Goal: Transaction & Acquisition: Obtain resource

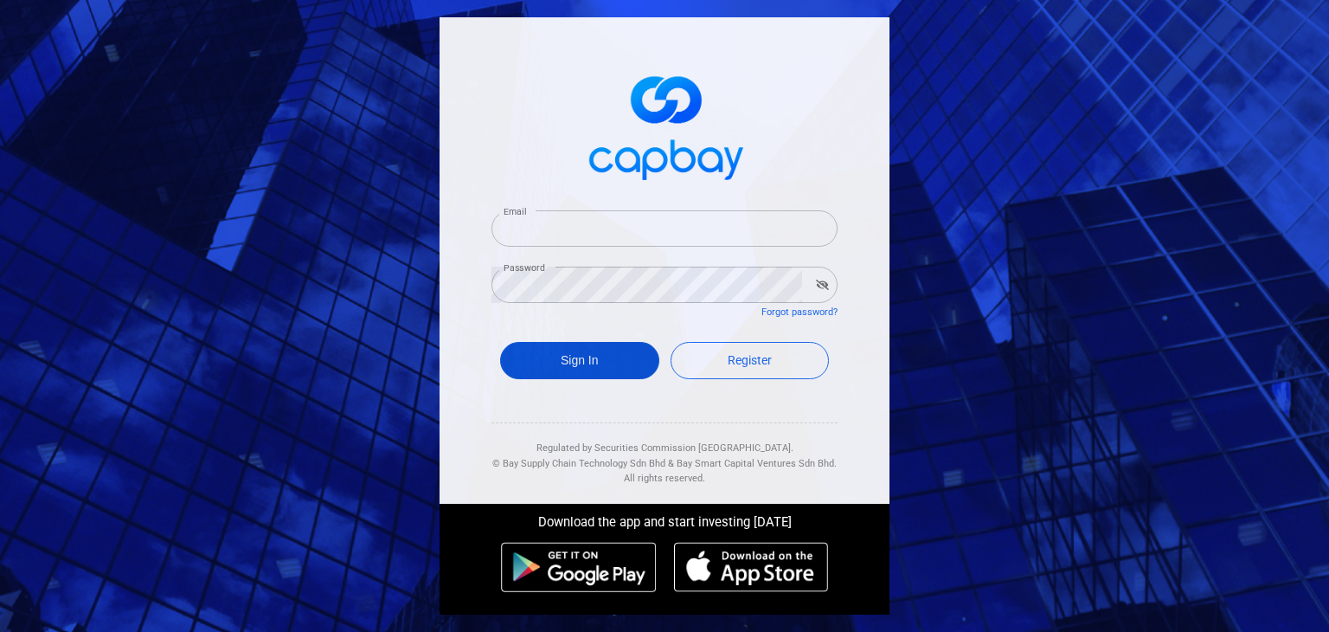
type input "[EMAIL_ADDRESS][DOMAIN_NAME]"
click at [607, 363] on button "Sign In" at bounding box center [579, 360] width 159 height 37
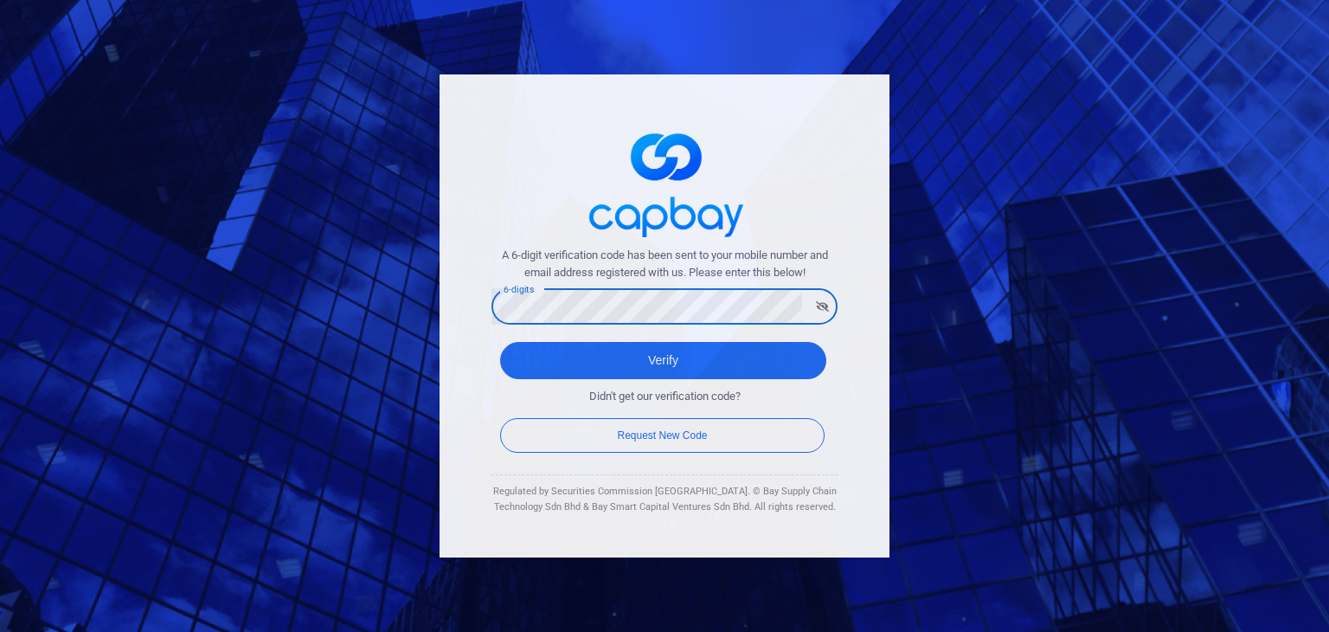
click at [500, 342] on button "Verify" at bounding box center [663, 360] width 326 height 37
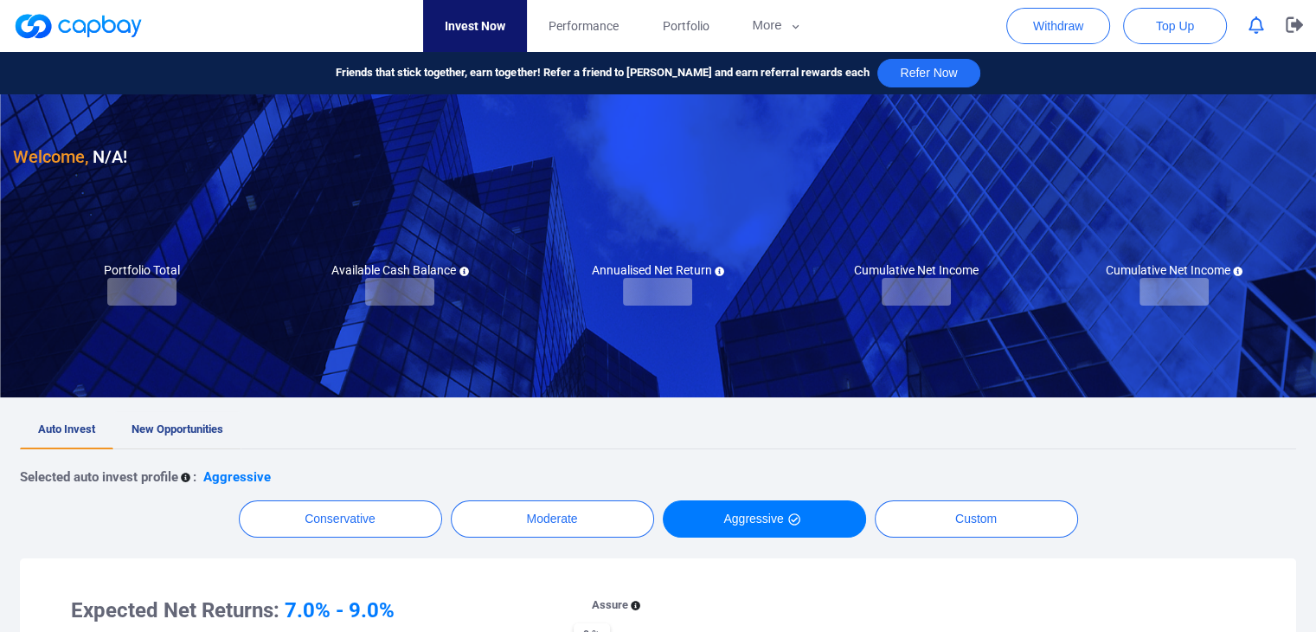
click at [190, 431] on span "New Opportunities" at bounding box center [178, 428] width 92 height 13
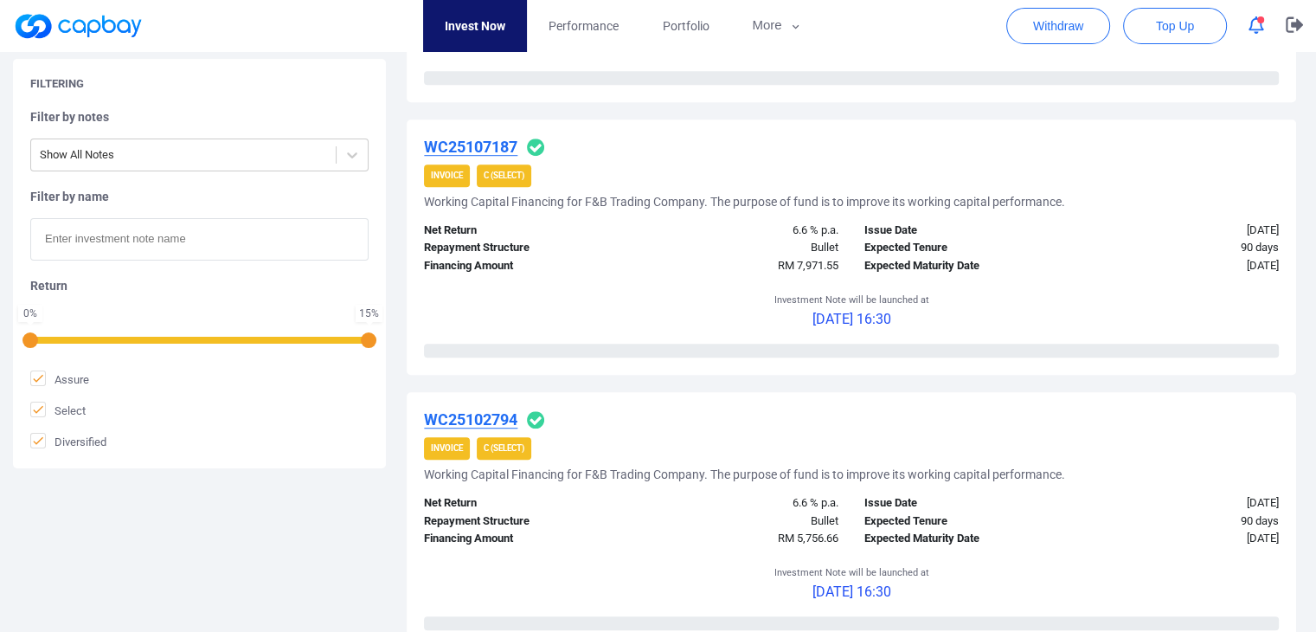
scroll to position [1125, 0]
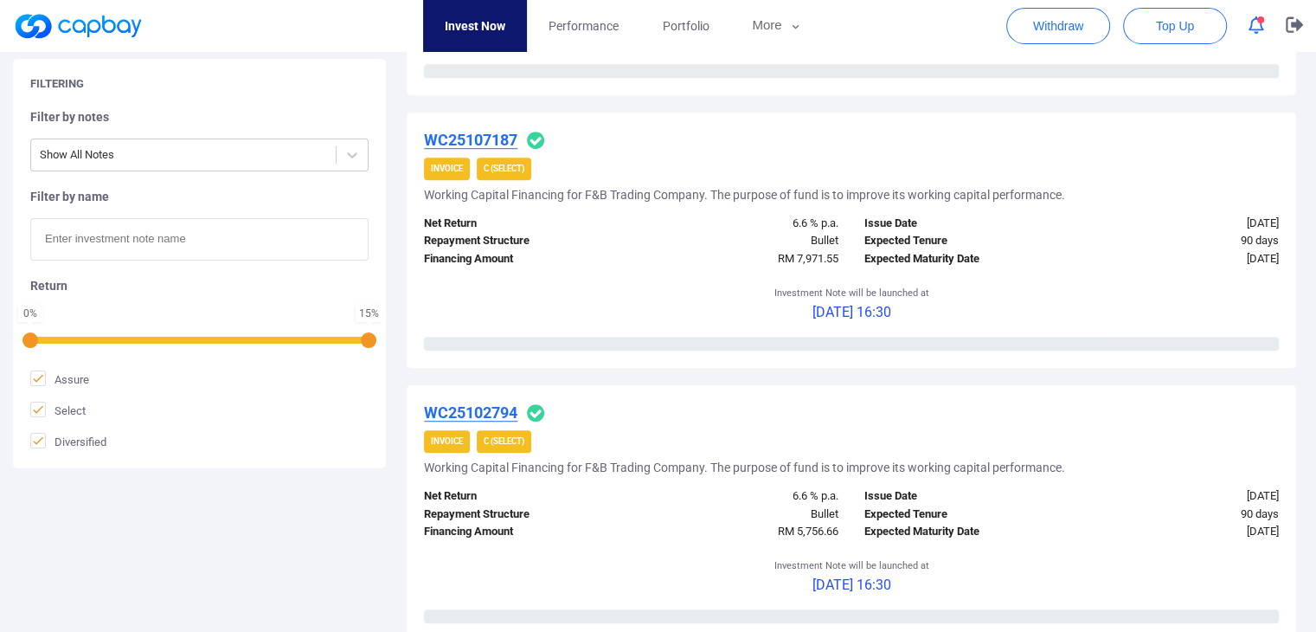
click at [466, 148] on u "WC25107187" at bounding box center [470, 140] width 93 height 18
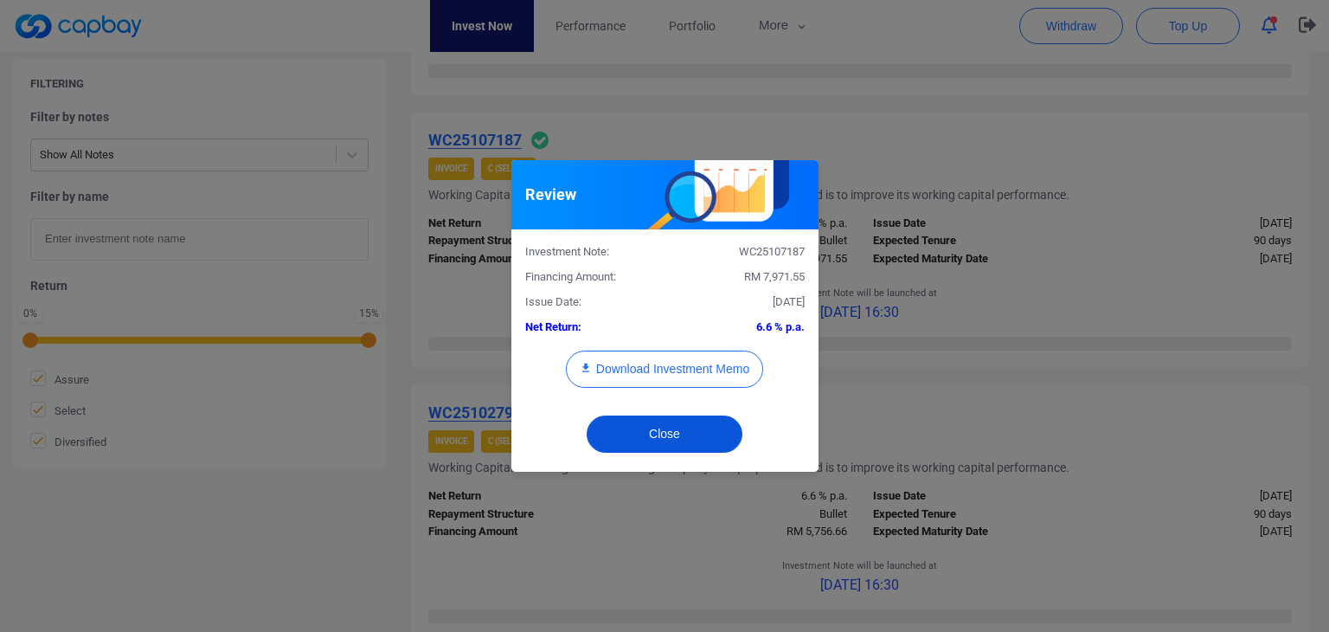
click at [697, 434] on button "Close" at bounding box center [665, 433] width 156 height 37
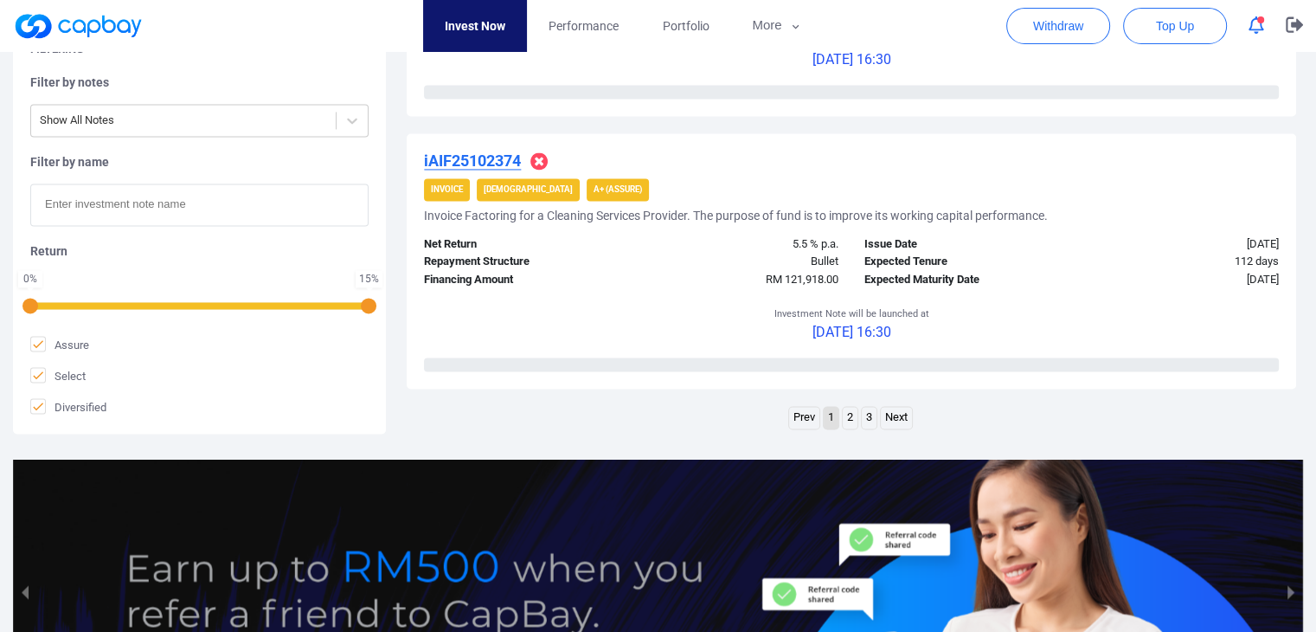
scroll to position [2769, 0]
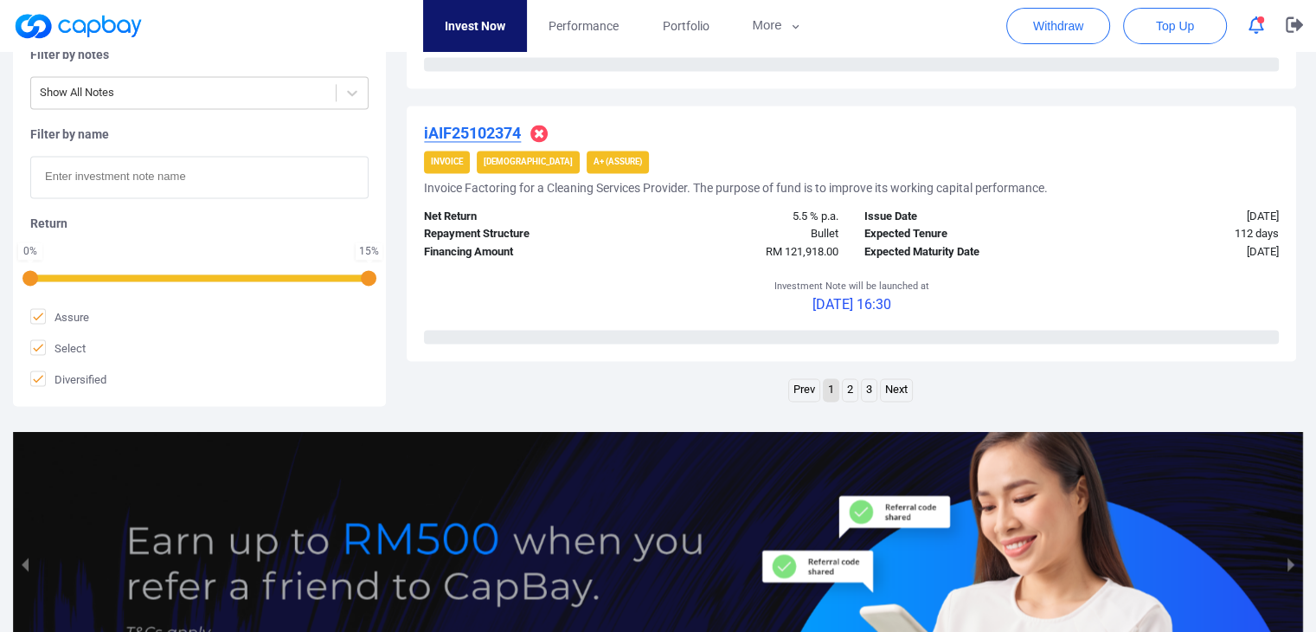
click at [899, 382] on link "Next" at bounding box center [896, 390] width 31 height 22
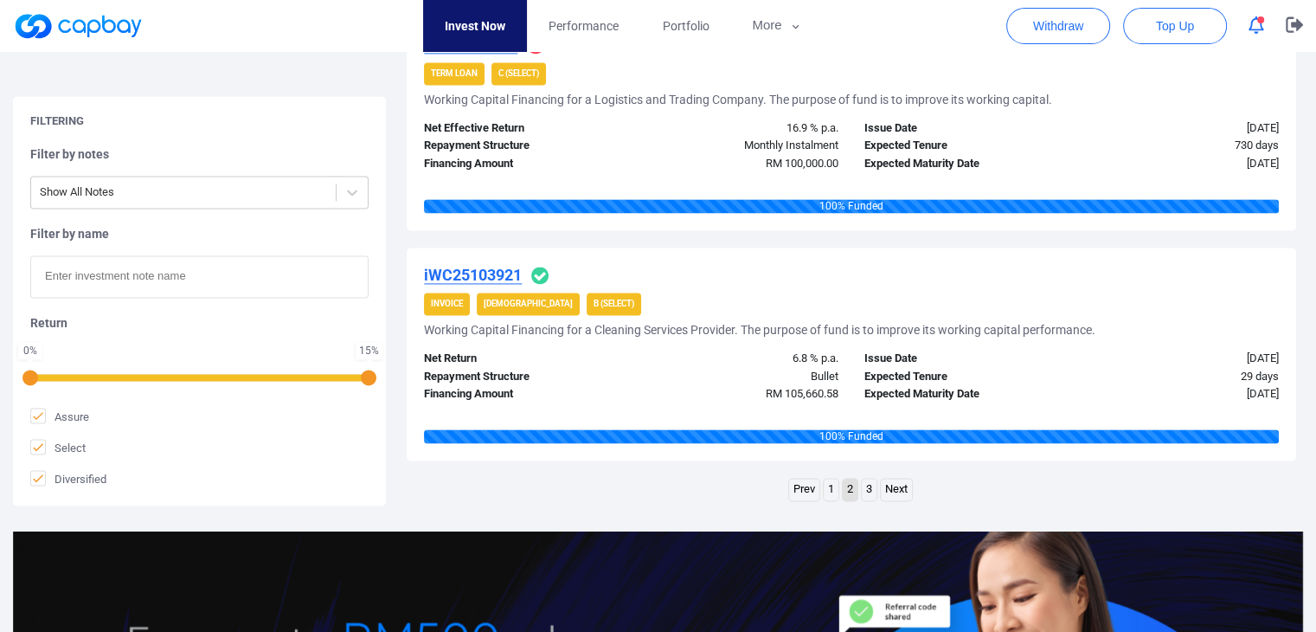
scroll to position [2496, 0]
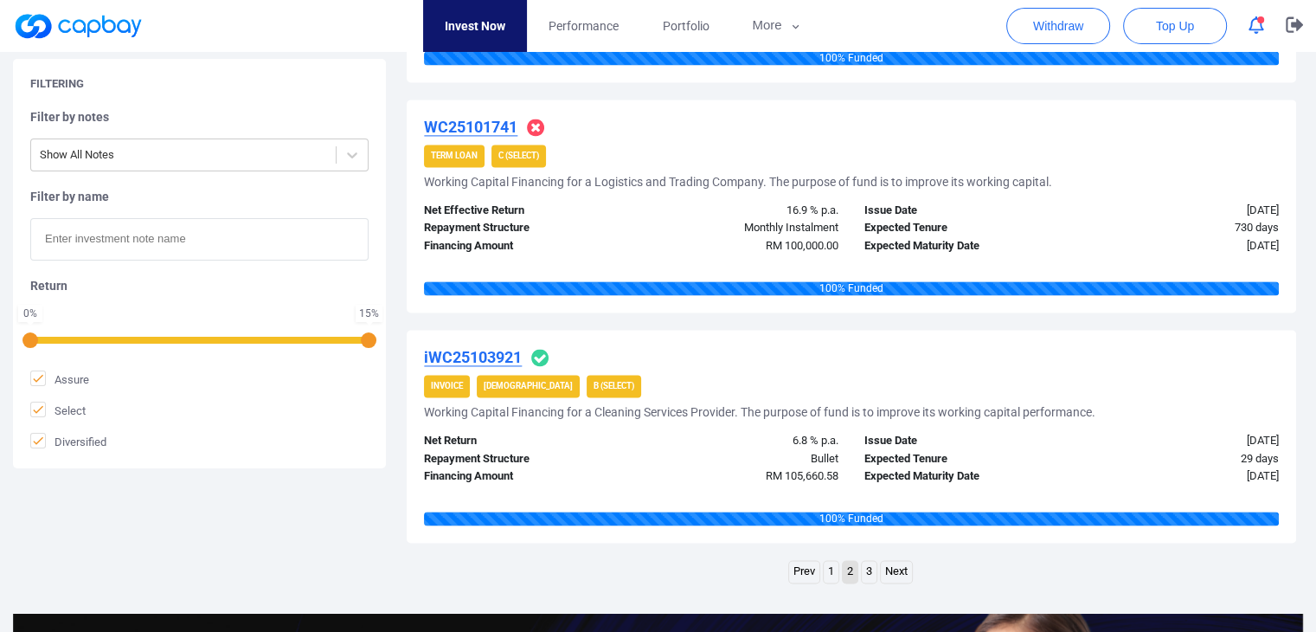
click at [896, 565] on link "Next" at bounding box center [896, 572] width 31 height 22
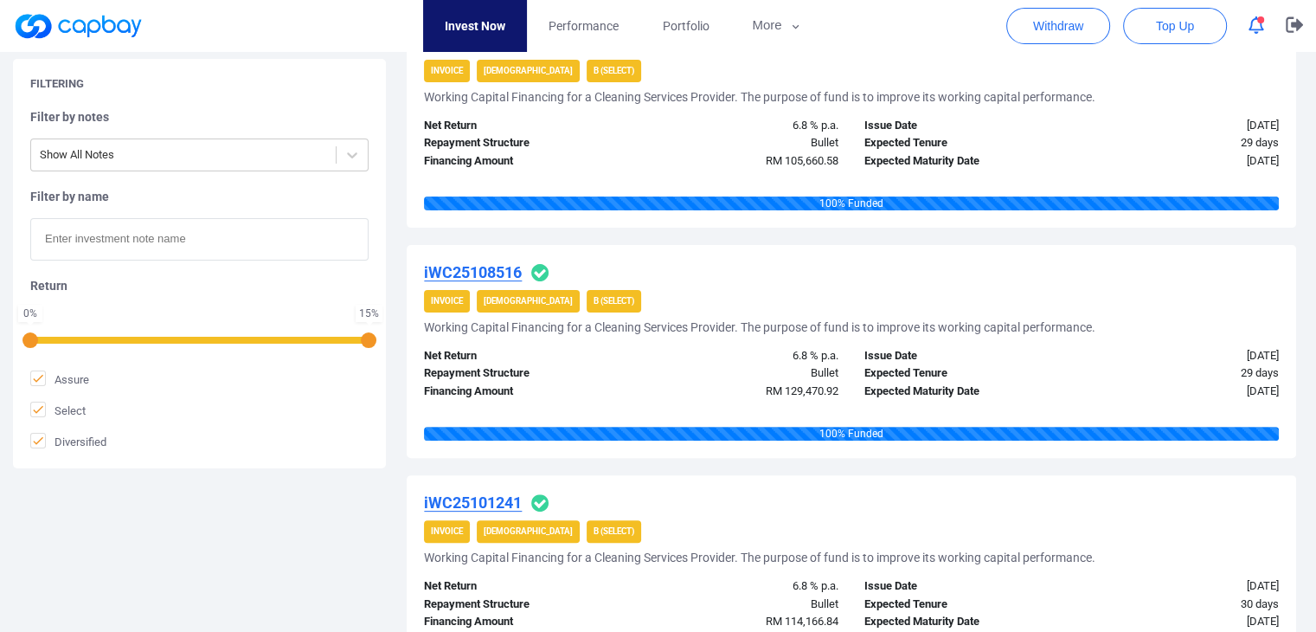
scroll to position [145, 0]
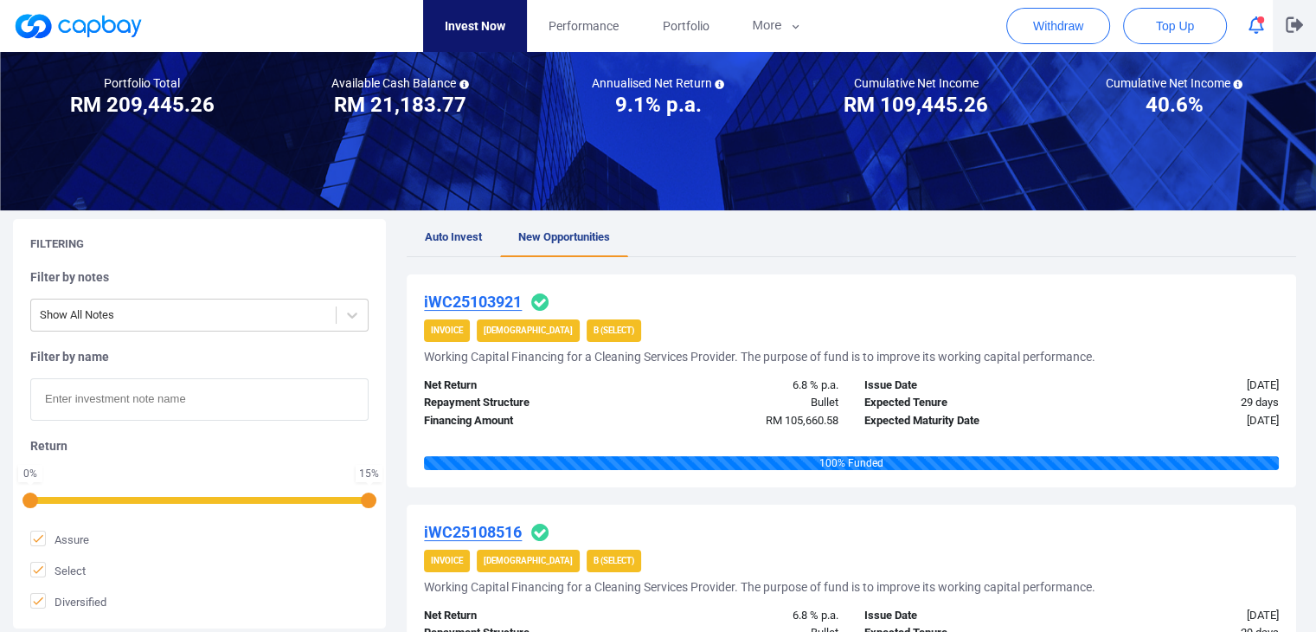
click at [1289, 26] on icon "button" at bounding box center [1294, 24] width 17 height 16
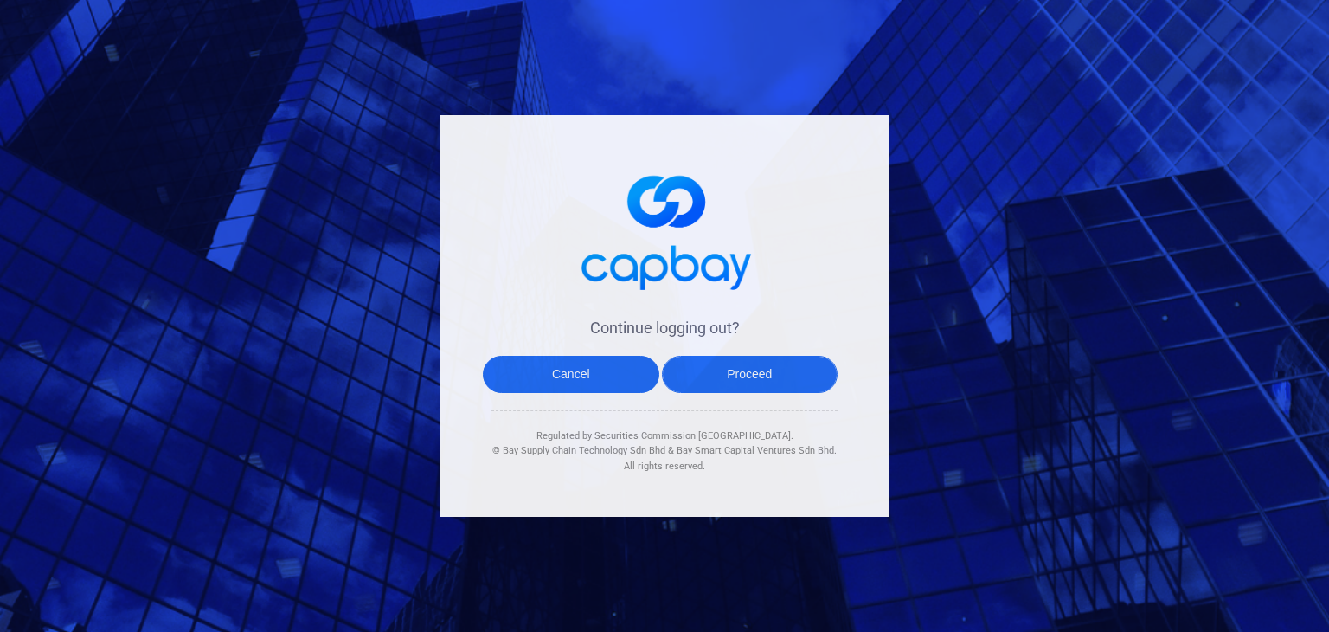
click at [763, 387] on button "Proceed" at bounding box center [750, 374] width 177 height 37
